Goal: Task Accomplishment & Management: Use online tool/utility

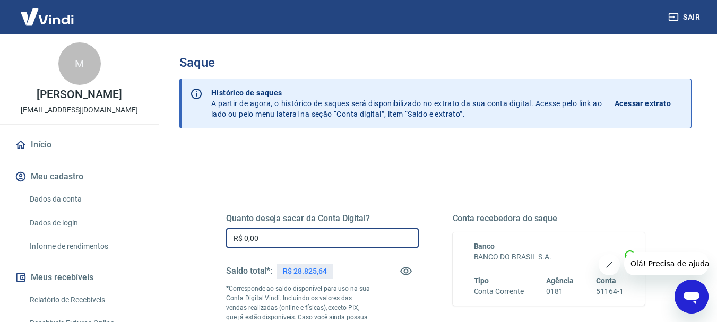
drag, startPoint x: 260, startPoint y: 240, endPoint x: 164, endPoint y: 241, distance: 96.5
click at [165, 242] on div "Saque Histórico de saques A partir de agora, o histórico de saques será disponi…" at bounding box center [435, 245] width 563 height 423
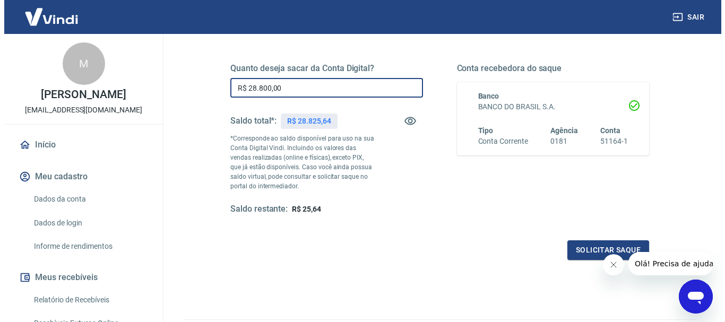
scroll to position [159, 0]
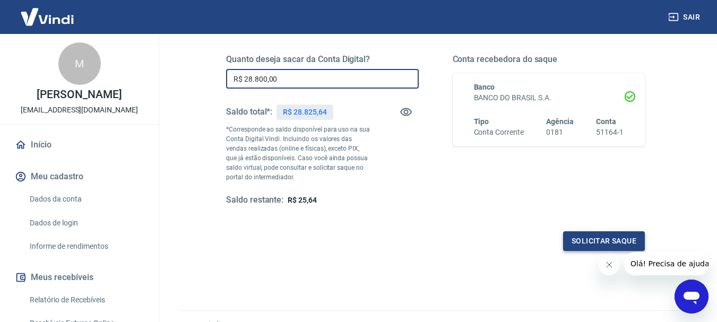
type input "R$ 28.800,00"
click at [596, 236] on button "Solicitar saque" at bounding box center [604, 241] width 82 height 20
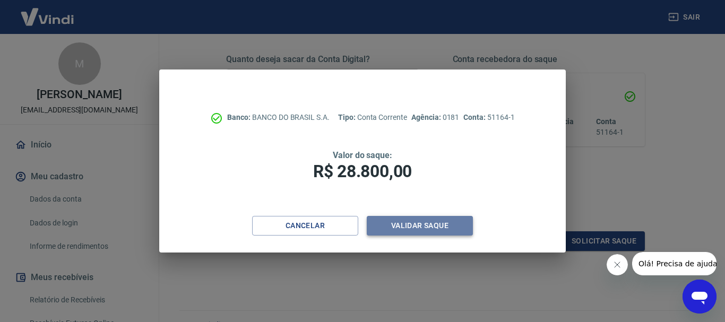
click at [410, 218] on button "Validar saque" at bounding box center [420, 226] width 106 height 20
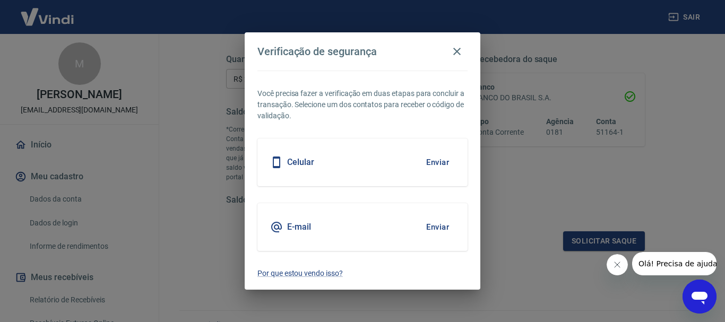
click at [436, 163] on button "Enviar" at bounding box center [437, 162] width 34 height 22
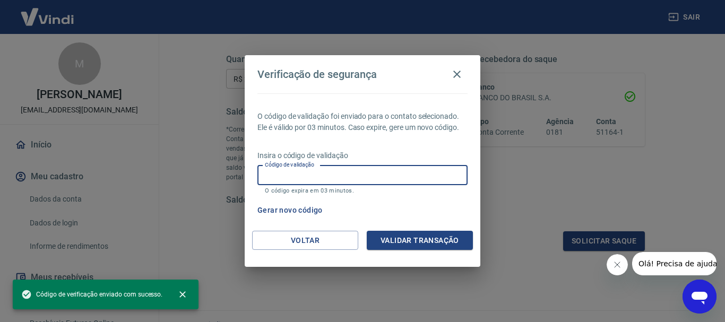
click at [393, 180] on input "Código de validação" at bounding box center [362, 175] width 210 height 20
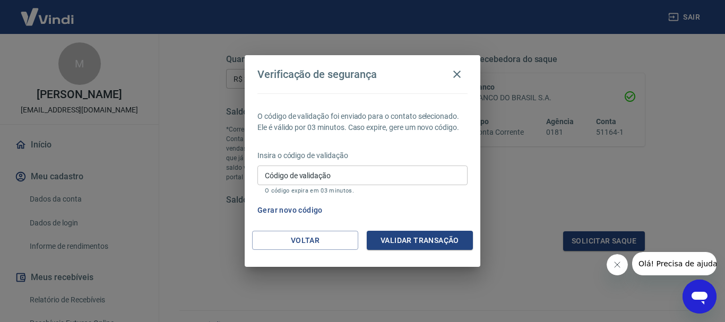
click at [422, 205] on div "Gerar novo código" at bounding box center [360, 210] width 214 height 20
click at [316, 245] on button "Voltar" at bounding box center [305, 241] width 106 height 20
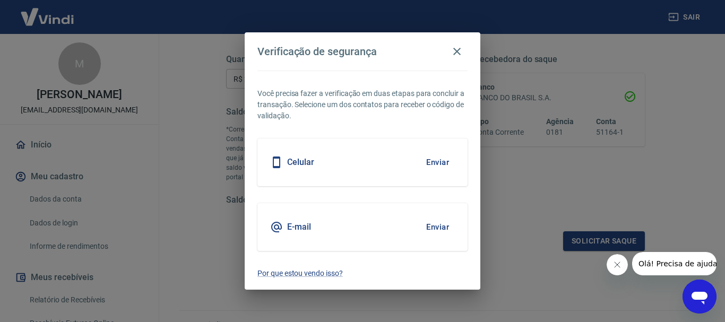
click at [433, 228] on button "Enviar" at bounding box center [437, 227] width 34 height 22
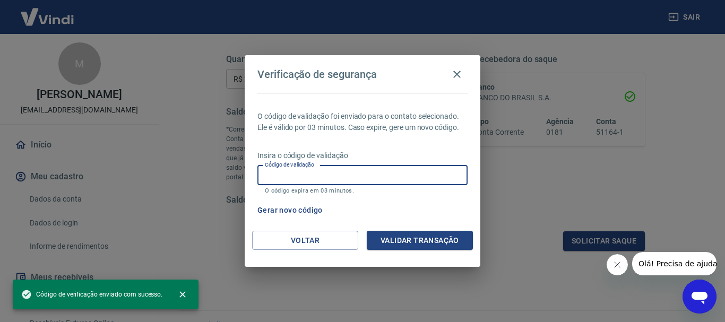
click at [299, 176] on div "Código de validação Código de validação O código expira em 03 minutos." at bounding box center [362, 179] width 210 height 29
paste input "432434"
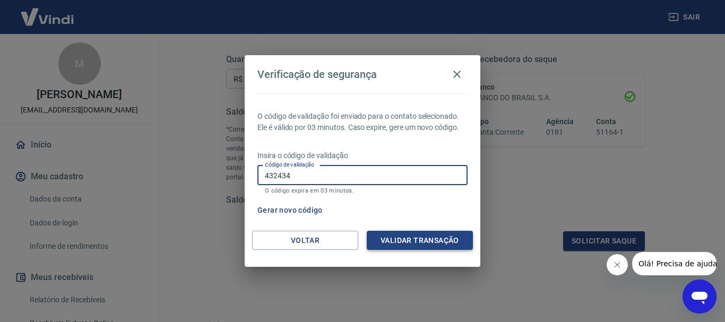
type input "432434"
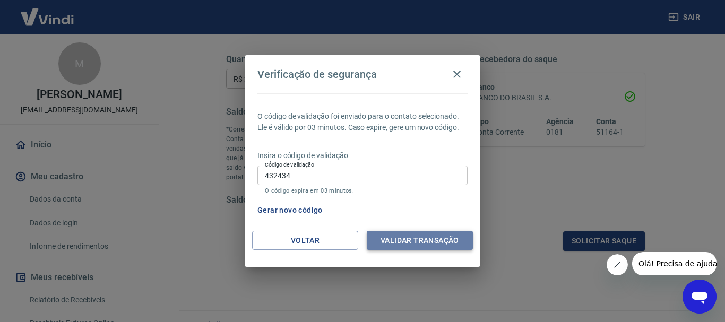
click at [418, 240] on button "Validar transação" at bounding box center [420, 241] width 106 height 20
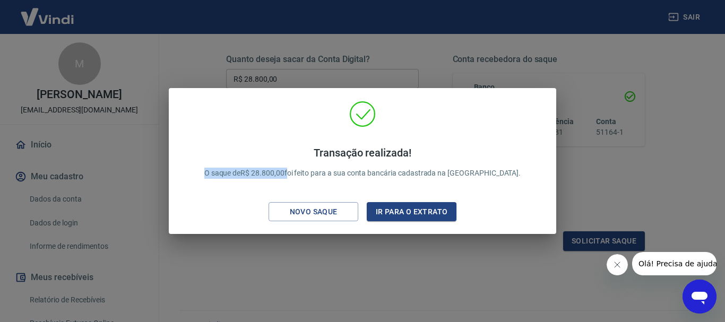
drag, startPoint x: 313, startPoint y: 173, endPoint x: 198, endPoint y: 180, distance: 115.3
click at [198, 180] on div "Transação realizada! O saque de R$ 28.800,00 foi feito para a sua conta bancári…" at bounding box center [362, 163] width 370 height 125
copy p "O saque de R$ 28.800,00"
